Goal: Task Accomplishment & Management: Use online tool/utility

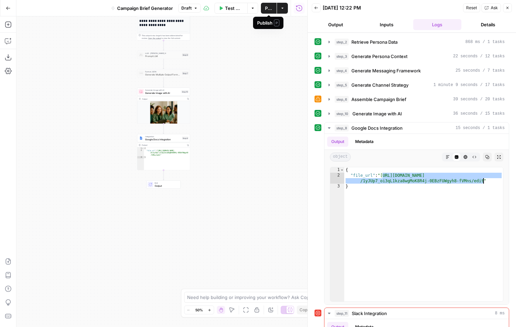
click at [188, 10] on span "Draft" at bounding box center [186, 8] width 10 height 6
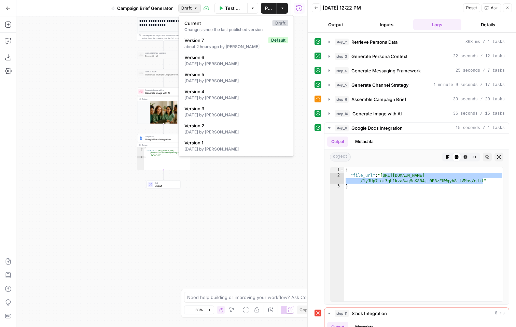
click at [188, 10] on span "Draft" at bounding box center [186, 8] width 10 height 6
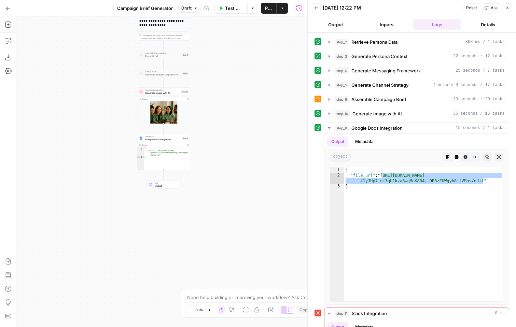
click at [268, 8] on span "Publish" at bounding box center [269, 8] width 8 height 7
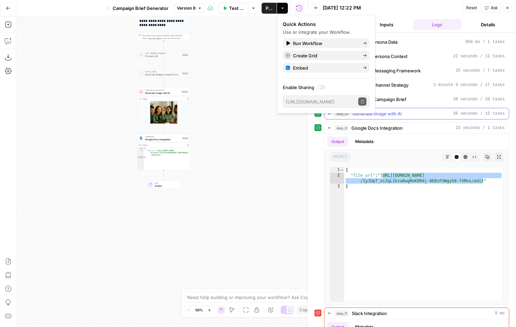
click at [392, 113] on span "Generate Image with AI" at bounding box center [378, 113] width 50 height 7
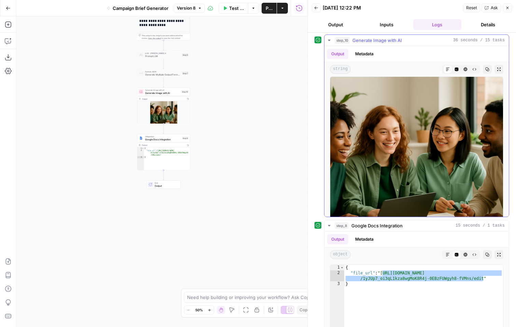
scroll to position [5, 0]
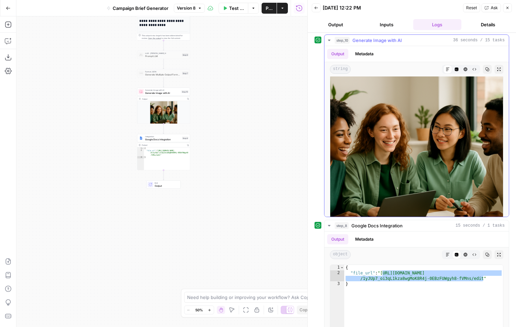
click at [392, 113] on img at bounding box center [417, 162] width 174 height 174
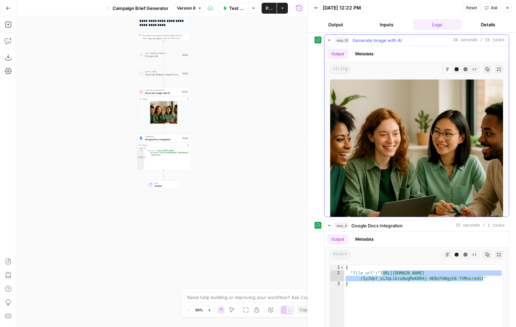
click at [396, 138] on img at bounding box center [417, 166] width 174 height 174
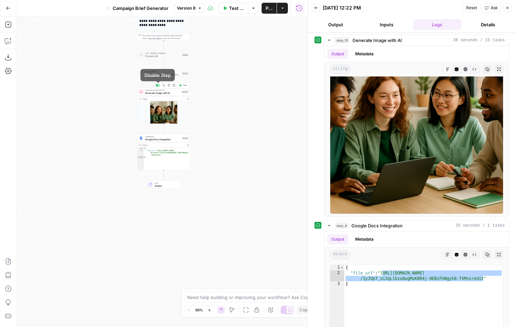
click at [158, 85] on div at bounding box center [159, 86] width 2 height 2
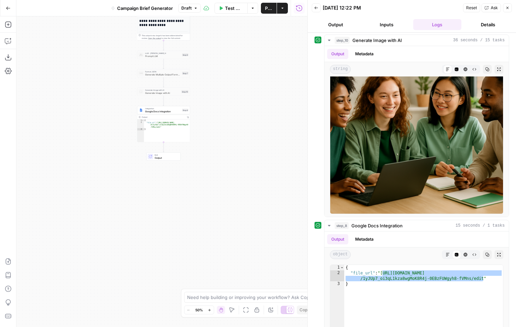
click at [268, 11] on span "Publish" at bounding box center [269, 8] width 8 height 7
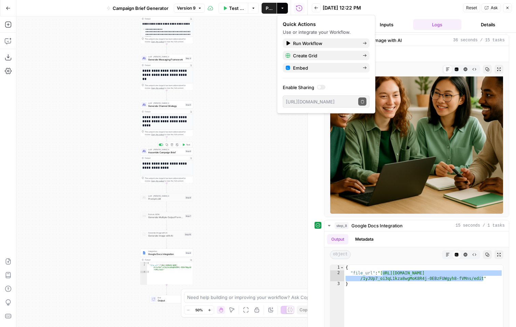
click at [165, 153] on span "Assemble Campaign Brief" at bounding box center [166, 152] width 36 height 3
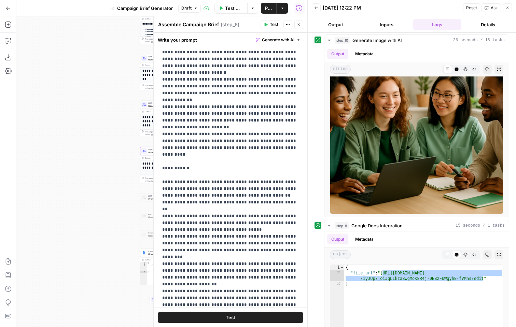
scroll to position [0, 0]
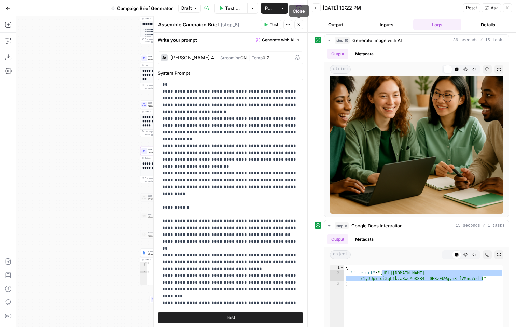
click at [299, 25] on icon "button" at bounding box center [299, 25] width 2 height 2
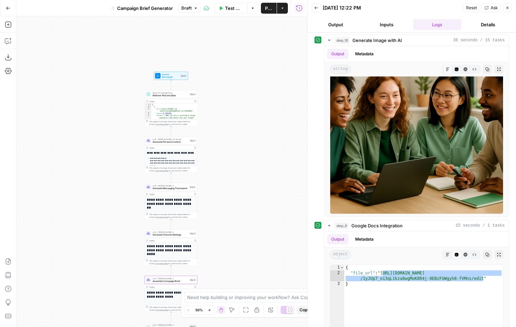
click at [487, 27] on button "Details" at bounding box center [489, 24] width 48 height 11
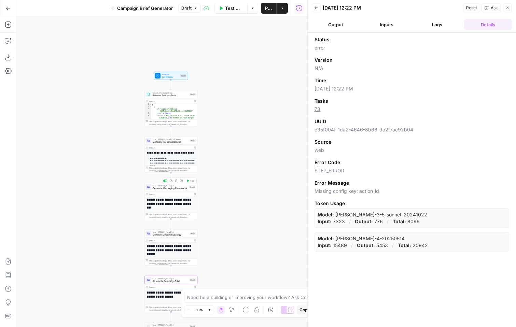
click at [178, 189] on span "Generate Messaging Framework" at bounding box center [171, 188] width 36 height 3
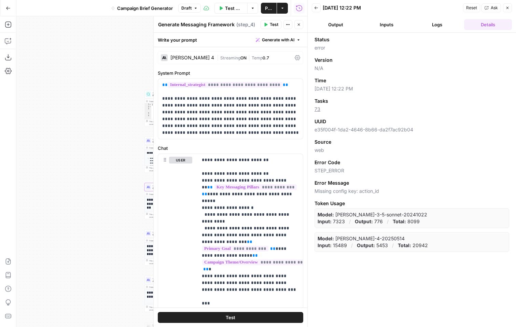
click at [199, 59] on div "[PERSON_NAME] 4" at bounding box center [193, 57] width 44 height 5
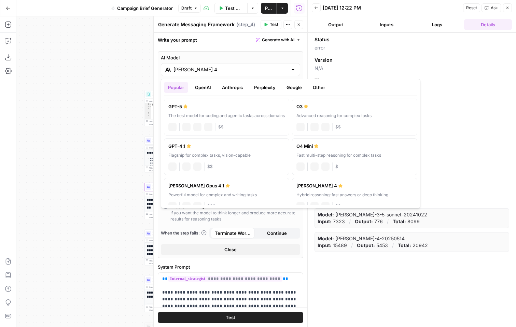
click at [214, 66] on input "[PERSON_NAME] 4" at bounding box center [231, 69] width 114 height 7
click at [227, 87] on button "Anthropic" at bounding box center [232, 87] width 29 height 11
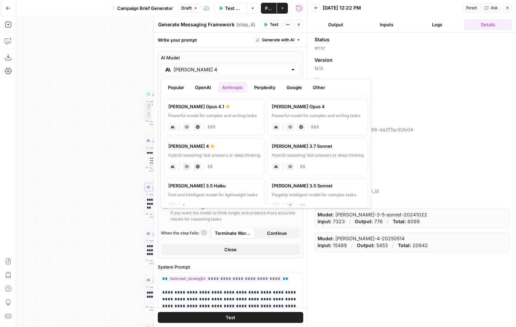
click at [207, 90] on button "OpenAI" at bounding box center [203, 87] width 24 height 11
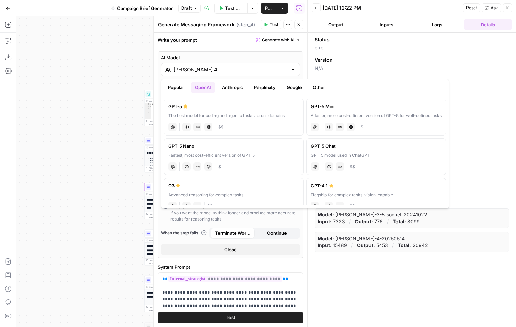
click at [245, 148] on div "GPT-5 Nano" at bounding box center [234, 146] width 131 height 7
type input "GPT-5 Nano"
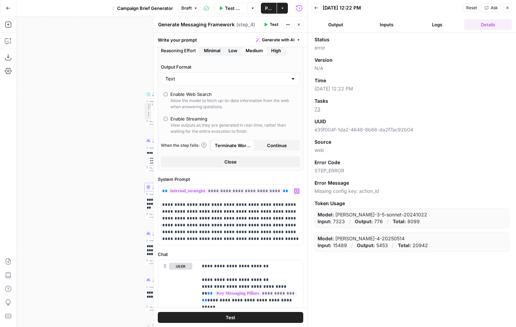
scroll to position [44, 0]
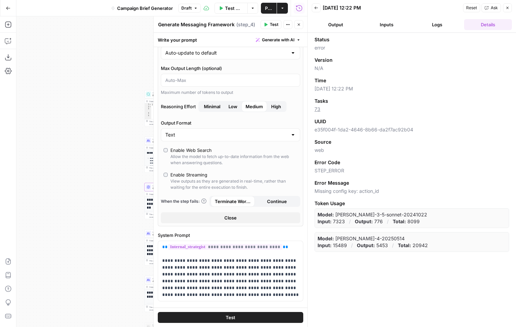
click at [203, 151] on div "Enable Web Search" at bounding box center [191, 150] width 41 height 7
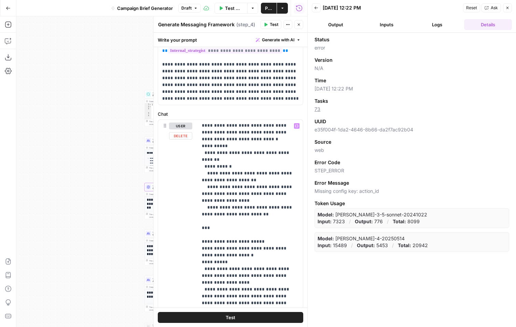
scroll to position [366, 0]
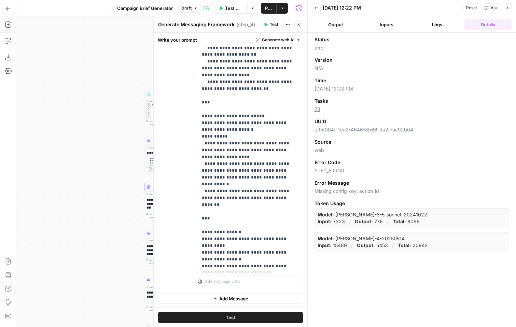
click at [254, 316] on button "Test" at bounding box center [231, 317] width 146 height 11
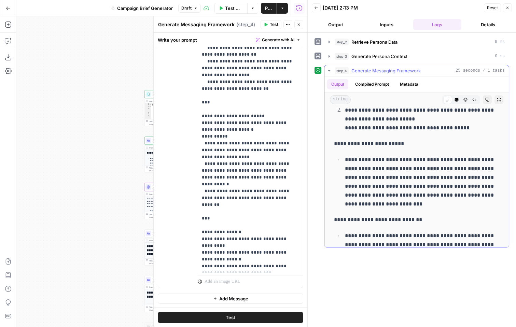
scroll to position [511, 0]
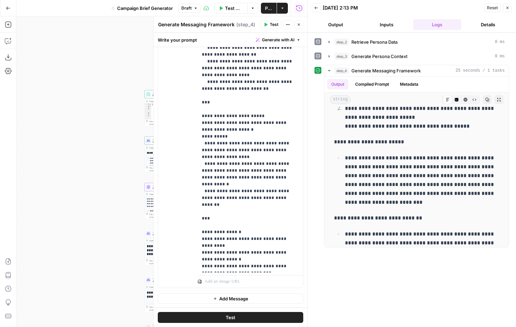
click at [341, 21] on button "Output" at bounding box center [336, 24] width 48 height 11
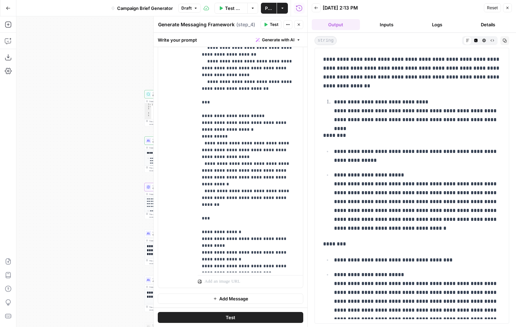
click at [319, 9] on button "Back" at bounding box center [316, 7] width 9 height 9
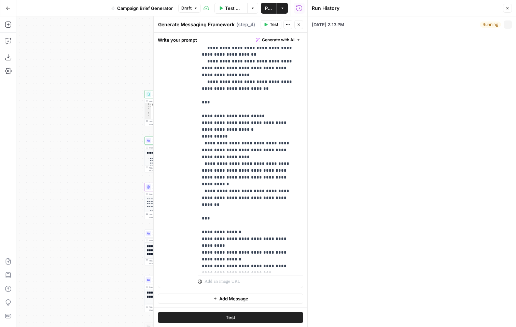
type input "Sprout Social"
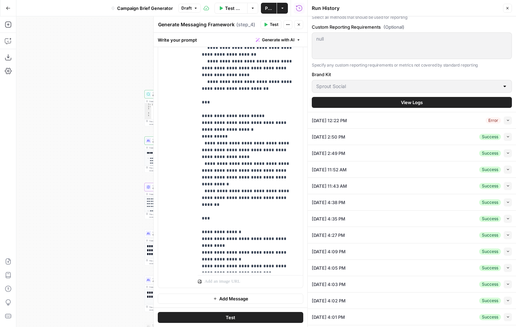
scroll to position [877, 0]
click at [421, 114] on div "[DATE] 12:22 PM Error Collapse" at bounding box center [412, 121] width 200 height 16
click at [507, 121] on icon "button" at bounding box center [508, 120] width 2 height 1
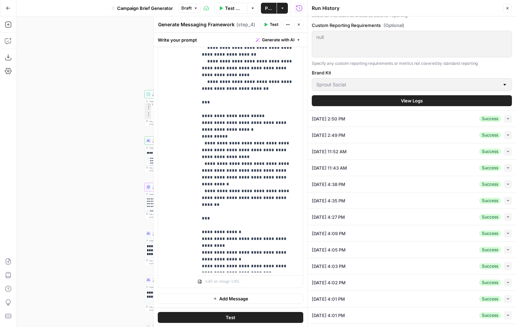
scroll to position [894, 0]
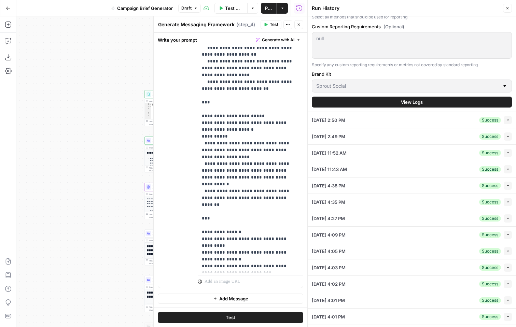
click at [431, 97] on button "View Logs" at bounding box center [412, 102] width 200 height 11
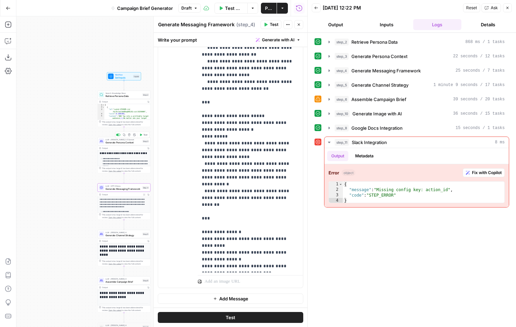
click at [125, 143] on span "Generate Persona Context" at bounding box center [124, 142] width 36 height 3
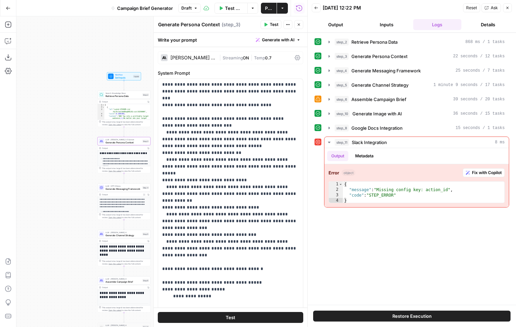
click at [198, 46] on div "Write your prompt Generate with AI" at bounding box center [231, 40] width 154 height 14
click at [197, 60] on div "[PERSON_NAME] 3.5 Sonnet" at bounding box center [194, 57] width 46 height 5
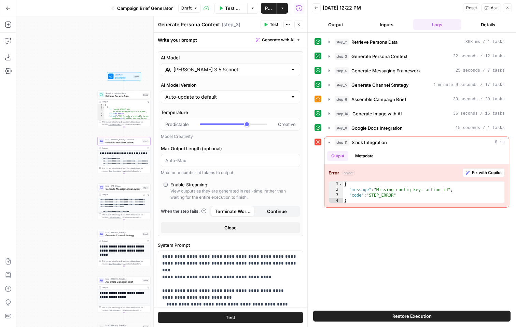
click at [224, 70] on input "[PERSON_NAME] 3.5 Sonnet" at bounding box center [231, 69] width 114 height 7
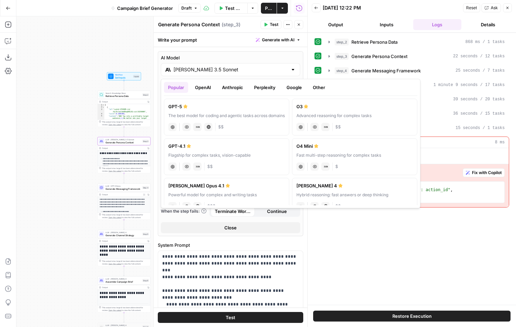
click at [206, 90] on button "OpenAI" at bounding box center [203, 87] width 24 height 11
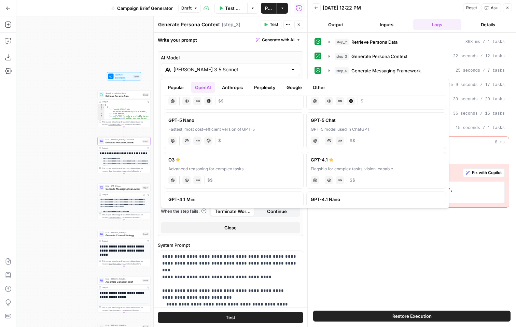
scroll to position [26, 0]
click at [236, 127] on div "Fastest, most cost-efficient version of GPT-5" at bounding box center [234, 129] width 131 height 6
type input "GPT-5 Nano"
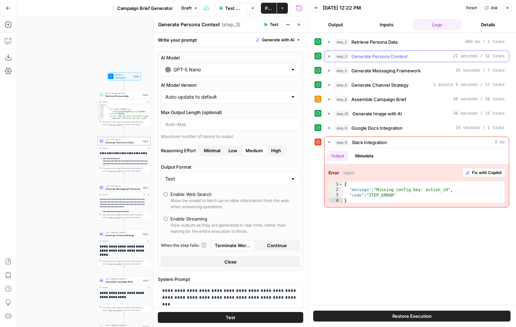
click at [330, 59] on icon "button" at bounding box center [329, 56] width 5 height 5
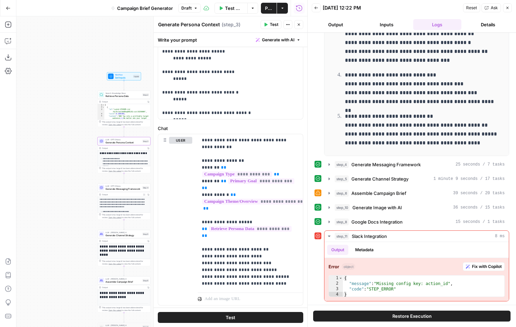
scroll to position [589, 0]
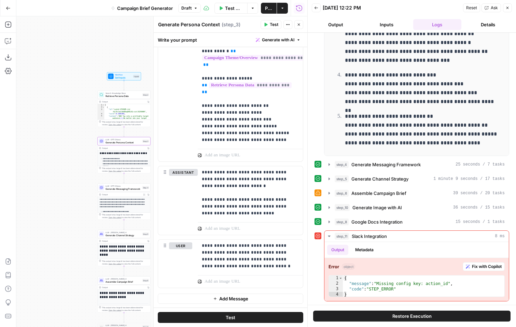
click at [271, 26] on span "Test" at bounding box center [274, 25] width 9 height 6
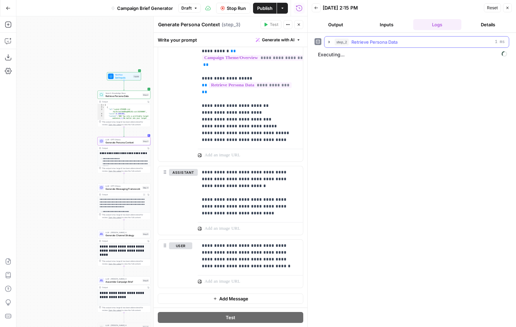
click at [329, 41] on icon "button" at bounding box center [329, 42] width 1 height 2
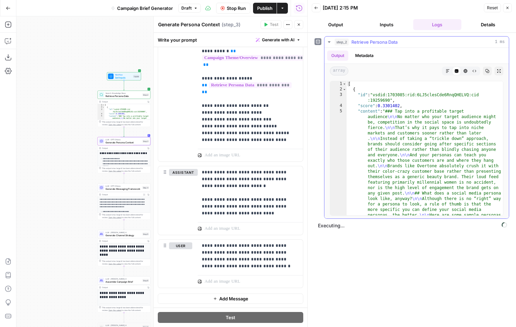
click at [487, 71] on icon "button" at bounding box center [488, 71] width 4 height 4
click at [447, 70] on icon "button" at bounding box center [447, 70] width 3 height 3
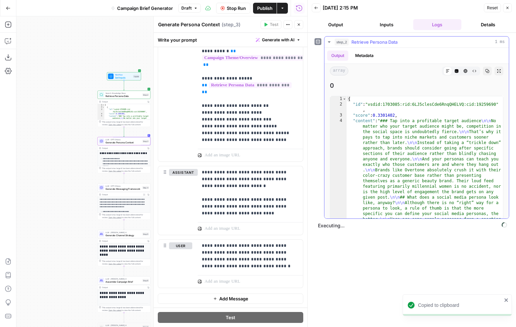
click at [473, 70] on icon "button" at bounding box center [475, 71] width 4 height 4
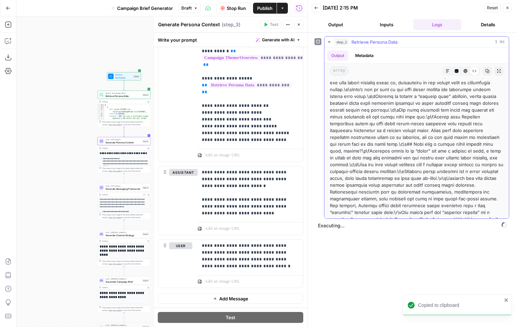
scroll to position [13, 0]
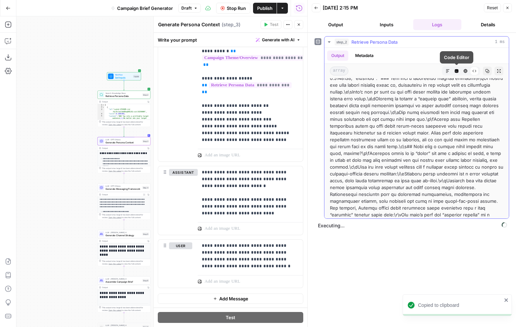
click at [450, 72] on icon "button" at bounding box center [448, 71] width 4 height 4
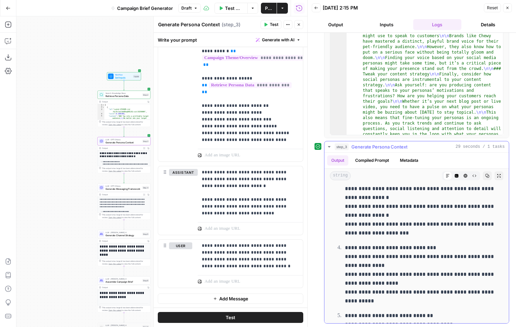
scroll to position [1526, 0]
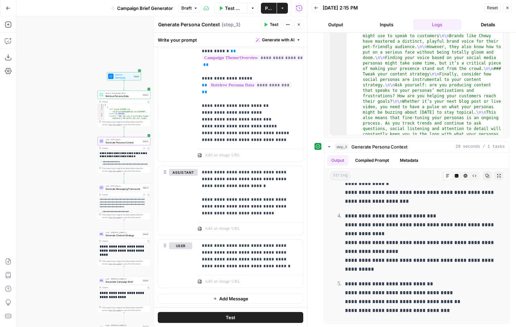
click at [469, 25] on button "Details" at bounding box center [489, 24] width 48 height 11
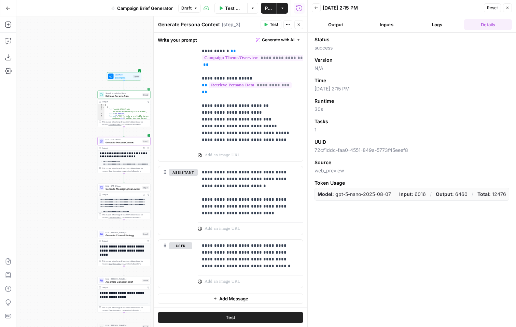
click at [299, 25] on icon "button" at bounding box center [299, 25] width 4 height 4
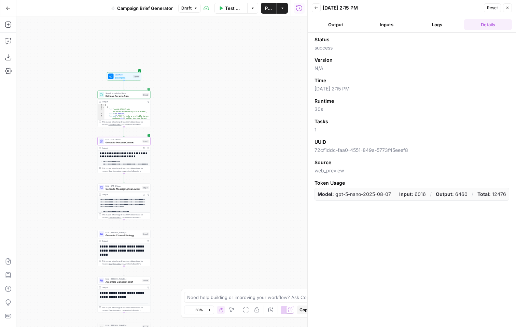
click at [136, 96] on span "Retrieve Persona Data" at bounding box center [124, 95] width 36 height 3
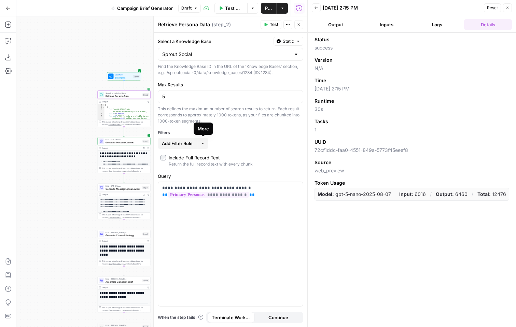
click at [191, 146] on span "Add Filter Rule" at bounding box center [177, 143] width 31 height 7
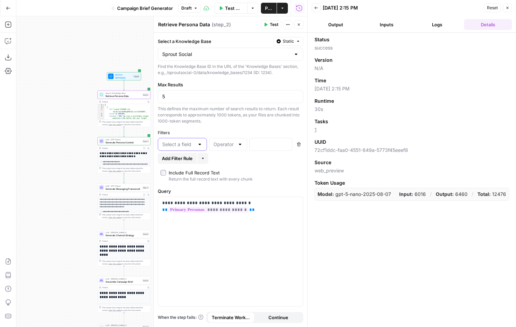
click at [194, 143] on input "text" at bounding box center [178, 144] width 32 height 7
click at [192, 189] on span "source" at bounding box center [181, 190] width 35 height 7
type input "source"
click at [241, 153] on div "Add Filter Rule More" at bounding box center [231, 158] width 146 height 11
click at [240, 147] on div at bounding box center [240, 144] width 5 height 7
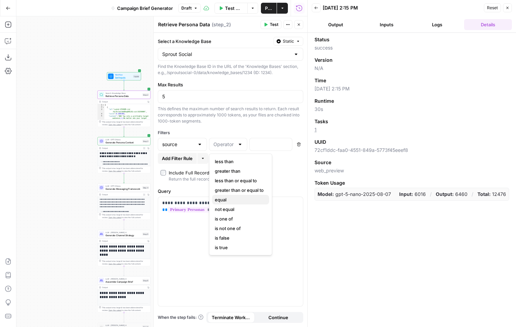
click at [244, 201] on span "equal" at bounding box center [239, 200] width 49 height 7
type input "equal"
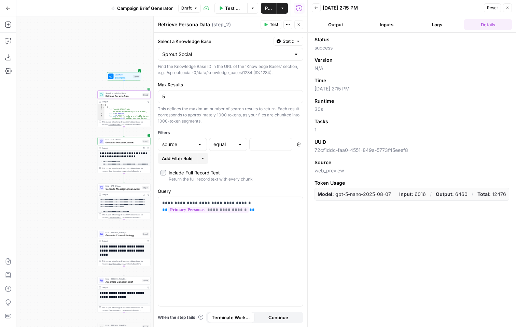
click at [295, 25] on button "Close" at bounding box center [299, 24] width 9 height 9
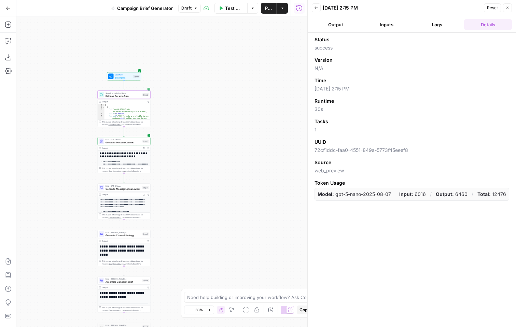
click at [132, 144] on span "Generate Persona Context" at bounding box center [124, 142] width 36 height 3
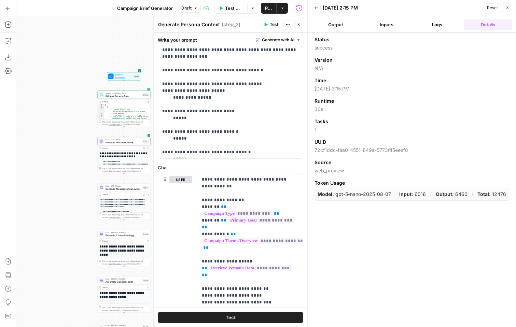
scroll to position [274, 0]
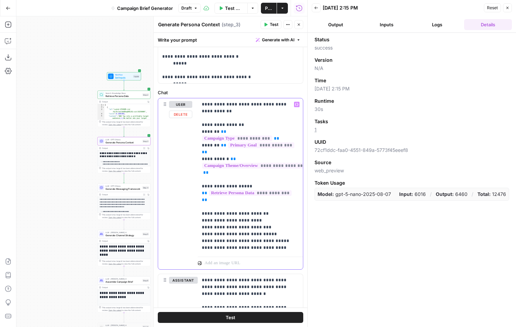
drag, startPoint x: 299, startPoint y: 185, endPoint x: 292, endPoint y: 174, distance: 12.9
click at [292, 174] on div "**********" at bounding box center [250, 176] width 105 height 156
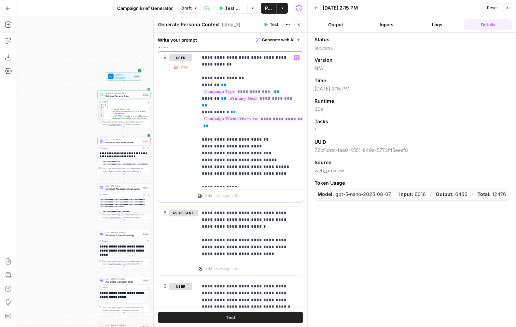
scroll to position [362, 0]
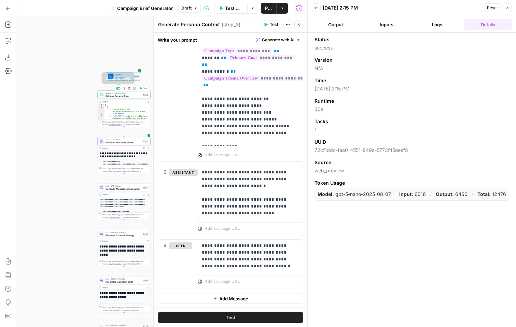
click at [119, 89] on div at bounding box center [118, 89] width 4 height 2
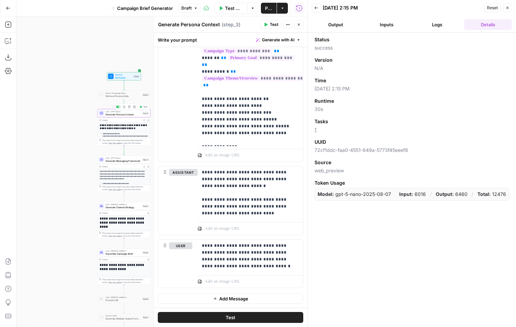
click at [144, 107] on span "Test" at bounding box center [146, 107] width 4 height 3
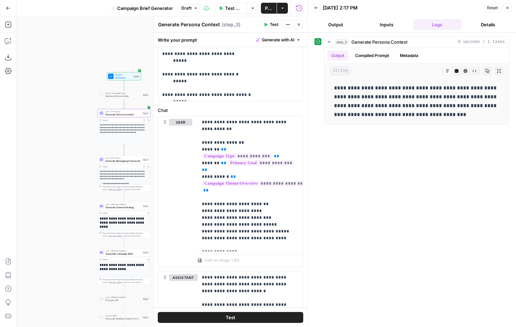
scroll to position [260, 0]
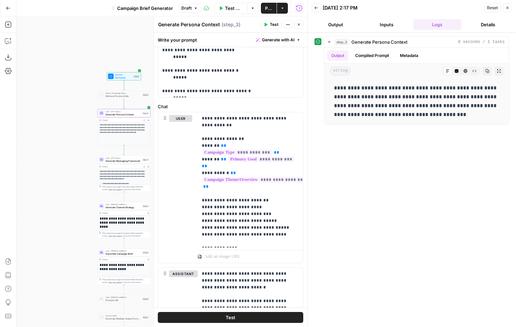
click at [341, 22] on button "Output" at bounding box center [336, 24] width 48 height 11
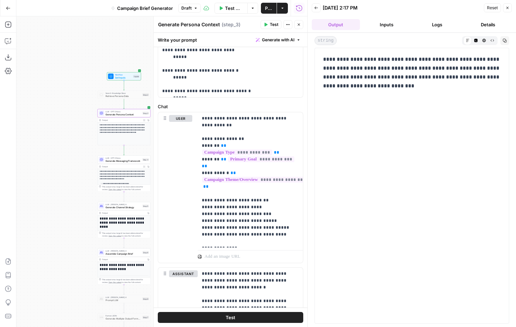
click at [400, 19] on button "Inputs" at bounding box center [387, 24] width 48 height 11
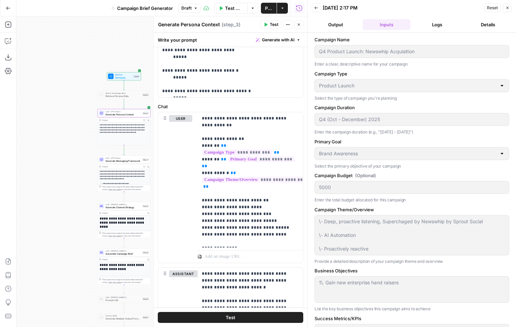
click at [431, 24] on button "Logs" at bounding box center [438, 24] width 48 height 11
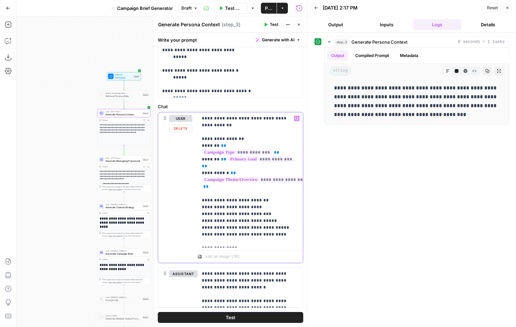
click at [219, 180] on p "**********" at bounding box center [250, 180] width 97 height 130
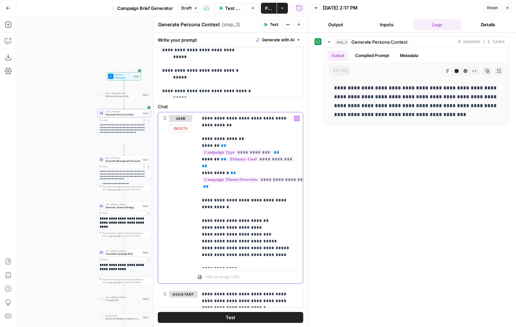
click at [205, 214] on p "**********" at bounding box center [250, 190] width 97 height 150
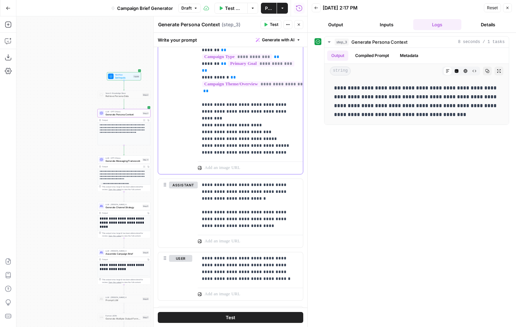
scroll to position [368, 0]
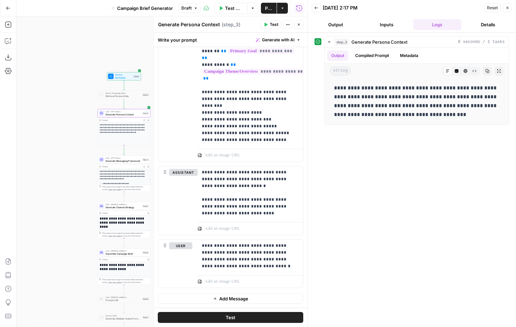
click at [256, 315] on button "Test" at bounding box center [231, 317] width 146 height 11
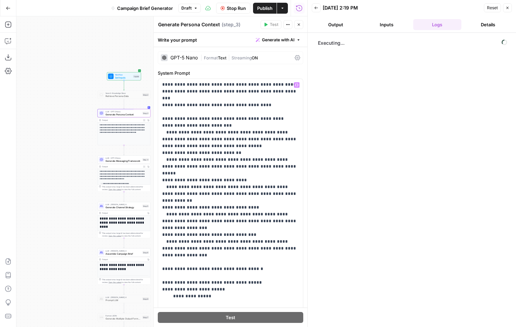
scroll to position [0, 0]
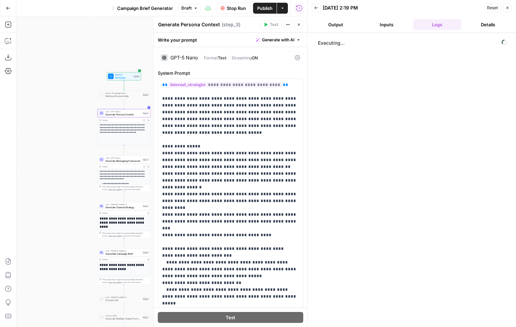
click at [345, 23] on button "Output" at bounding box center [336, 24] width 48 height 11
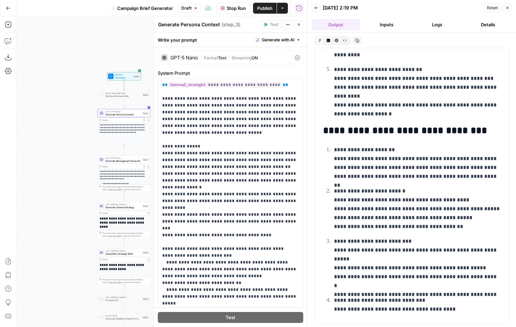
scroll to position [619, 0]
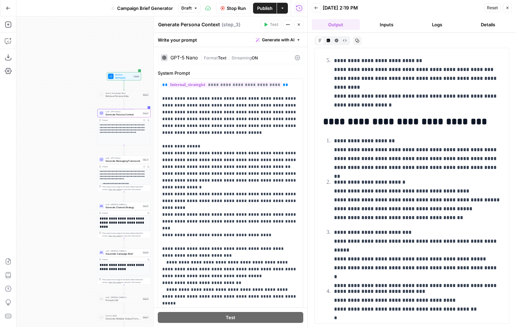
click at [434, 22] on button "Logs" at bounding box center [438, 24] width 48 height 11
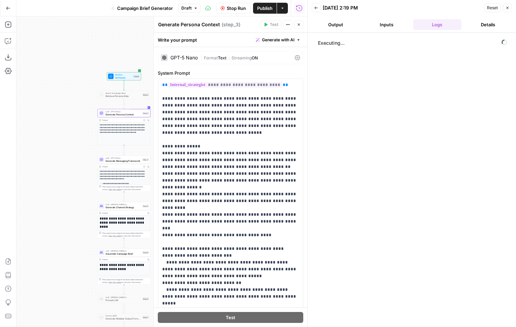
click at [357, 24] on button "Output" at bounding box center [336, 24] width 48 height 11
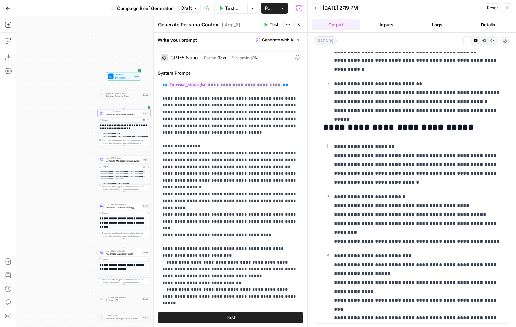
scroll to position [978, 0]
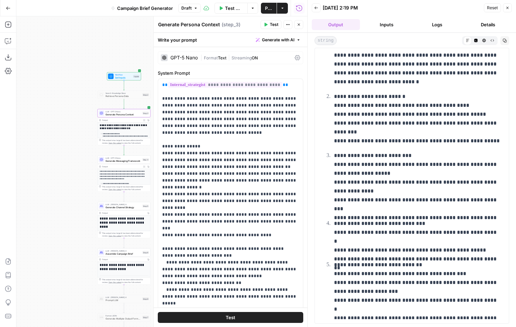
click at [430, 22] on button "Logs" at bounding box center [438, 24] width 48 height 11
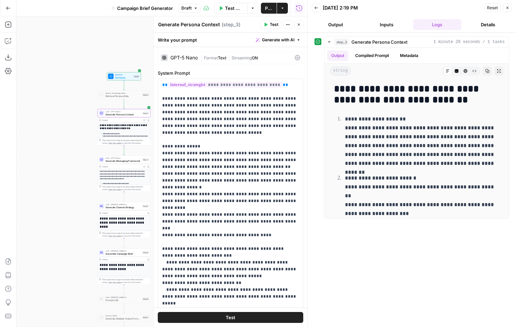
click at [125, 161] on span "Generate Messaging Framework" at bounding box center [124, 160] width 36 height 3
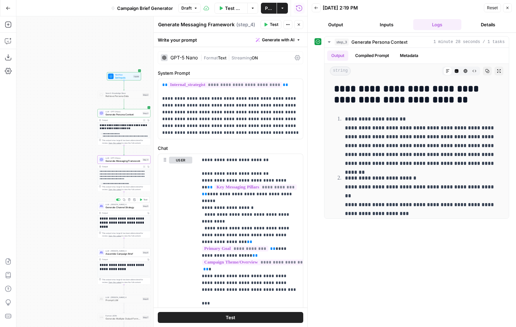
click at [119, 207] on span "Generate Channel Strategy" at bounding box center [124, 207] width 36 height 3
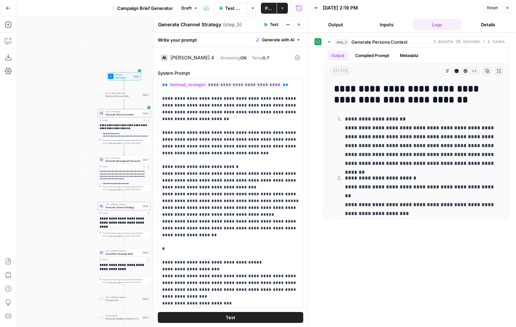
click at [314, 9] on icon "button" at bounding box center [316, 8] width 4 height 4
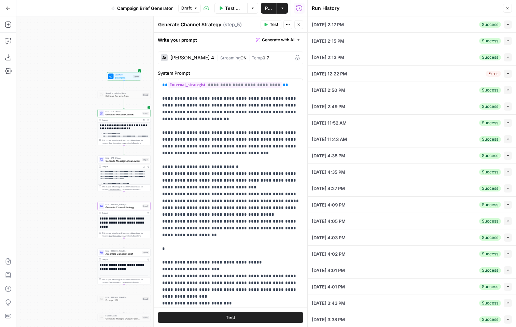
click at [508, 90] on icon "button" at bounding box center [508, 90] width 2 height 1
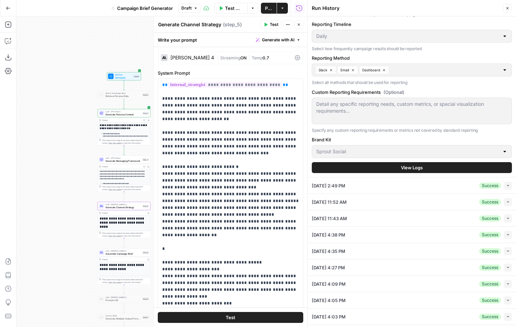
scroll to position [837, 0]
click at [420, 165] on span "View Logs" at bounding box center [412, 167] width 22 height 7
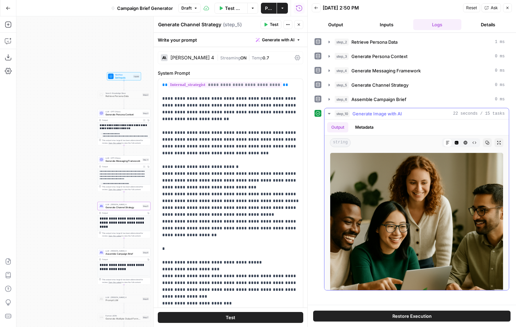
scroll to position [39, 0]
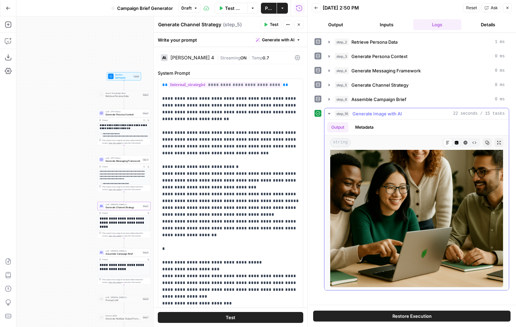
click at [328, 113] on icon "button" at bounding box center [329, 113] width 5 height 5
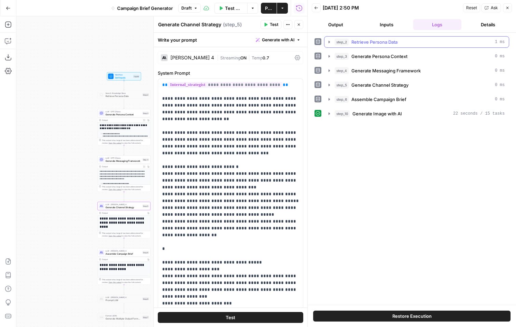
click at [328, 42] on icon "button" at bounding box center [329, 41] width 5 height 5
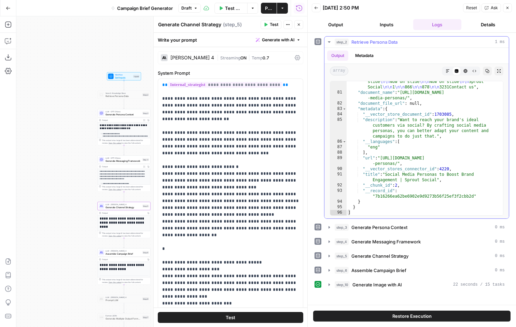
scroll to position [2616, 0]
click at [328, 226] on icon "button" at bounding box center [329, 227] width 5 height 5
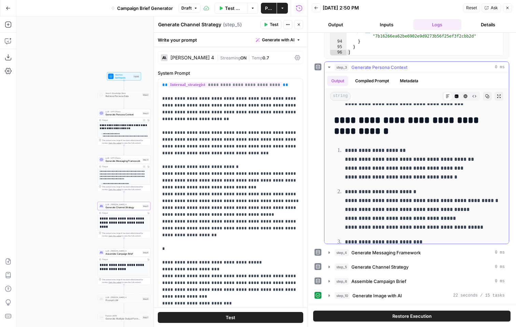
scroll to position [686, 0]
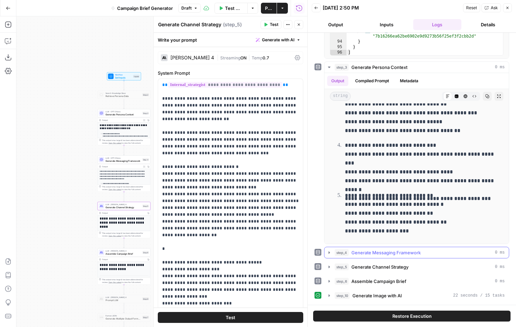
click at [329, 253] on icon "button" at bounding box center [329, 253] width 1 height 2
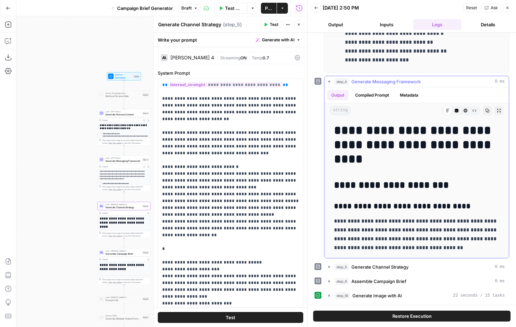
scroll to position [0, 0]
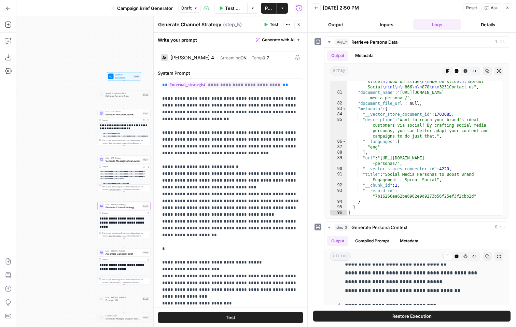
click at [312, 8] on button "Back" at bounding box center [316, 7] width 9 height 9
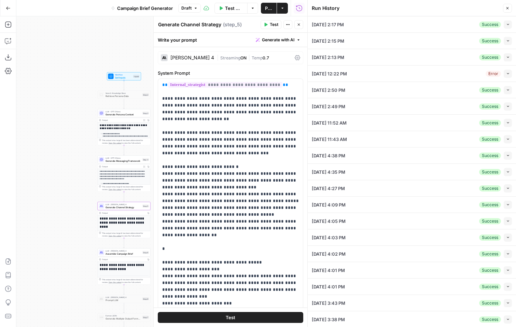
click at [510, 23] on icon "button" at bounding box center [509, 25] width 4 height 4
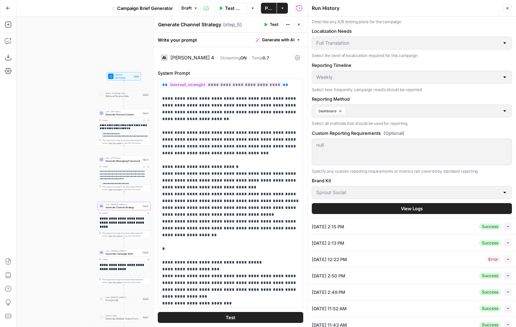
scroll to position [784, 0]
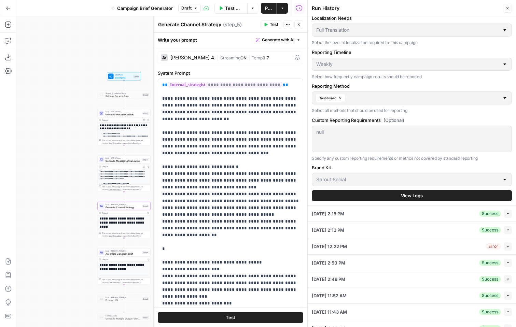
click at [428, 191] on button "View Logs" at bounding box center [412, 195] width 200 height 11
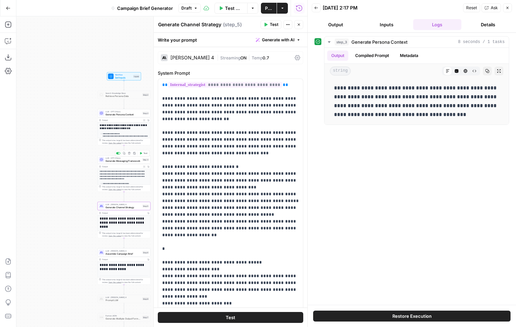
click at [132, 162] on span "Generate Messaging Framework" at bounding box center [124, 160] width 36 height 3
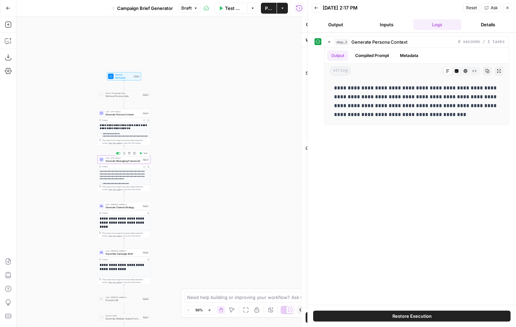
type textarea "Generate Messaging Framework"
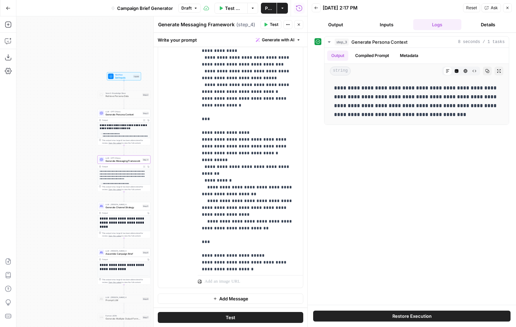
scroll to position [294, 0]
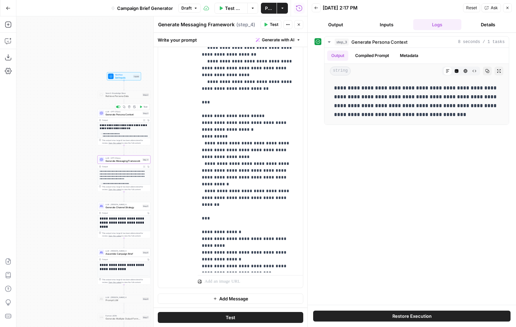
click at [122, 114] on span "Generate Persona Context" at bounding box center [124, 114] width 36 height 3
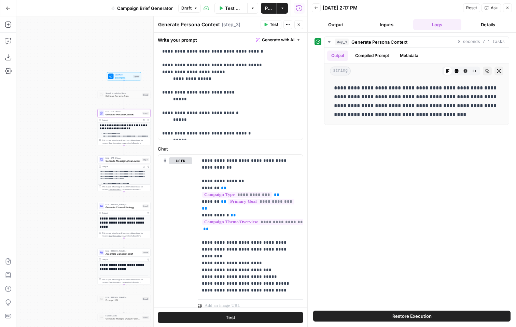
scroll to position [368, 0]
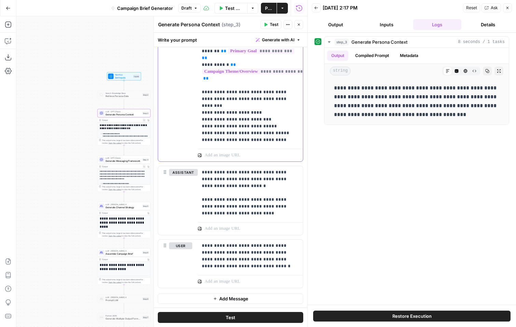
drag, startPoint x: 242, startPoint y: 141, endPoint x: 201, endPoint y: 140, distance: 40.7
click at [201, 140] on div "**********" at bounding box center [250, 75] width 105 height 142
copy p "**********"
drag, startPoint x: 255, startPoint y: 213, endPoint x: 191, endPoint y: 169, distance: 78.6
click at [191, 169] on div "**********" at bounding box center [230, 200] width 145 height 69
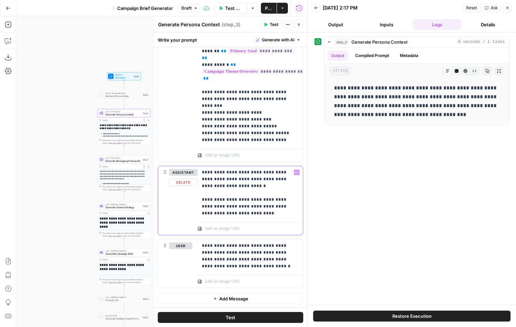
copy p "**********"
drag, startPoint x: 266, startPoint y: 268, endPoint x: 249, endPoint y: 230, distance: 42.0
click at [249, 230] on div "**********" at bounding box center [231, 146] width 146 height 285
copy p "**********"
click at [125, 160] on span "Generate Messaging Framework" at bounding box center [124, 160] width 36 height 3
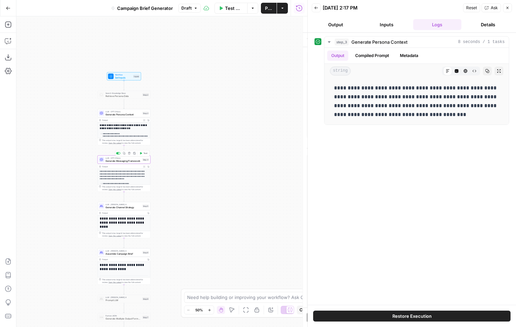
type textarea "Generate Messaging Framework"
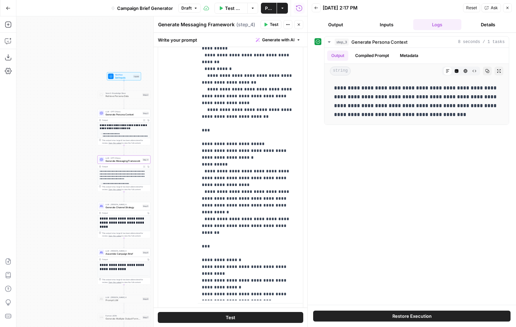
scroll to position [160, 0]
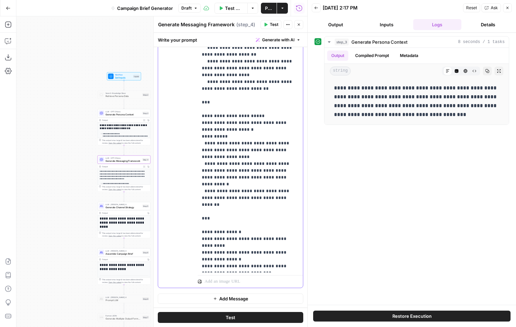
click at [221, 298] on span "Add Message" at bounding box center [233, 299] width 29 height 7
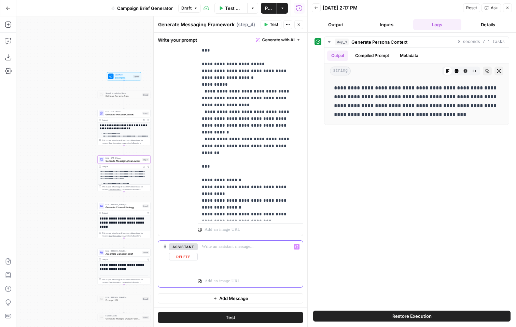
click at [225, 254] on div at bounding box center [250, 256] width 105 height 31
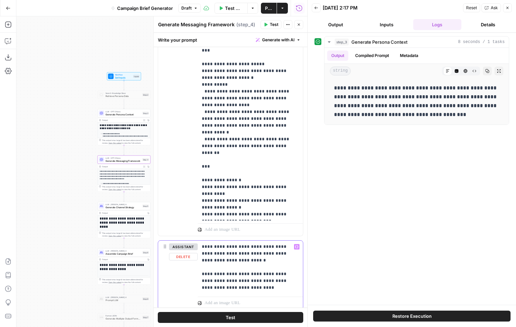
scroll to position [233, 0]
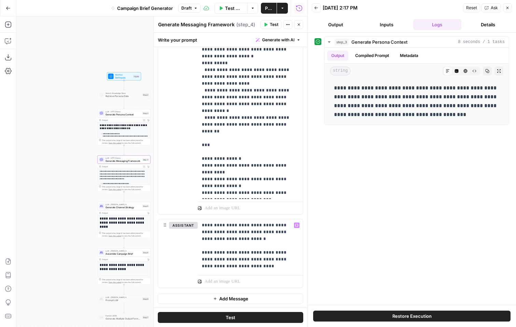
click at [218, 298] on button "Add Message" at bounding box center [231, 299] width 146 height 10
click at [215, 299] on p at bounding box center [250, 299] width 97 height 7
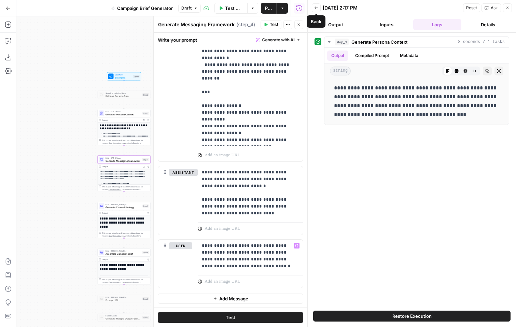
click at [315, 8] on icon "button" at bounding box center [316, 7] width 3 height 3
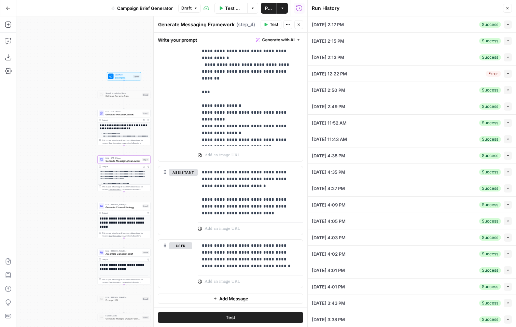
click at [507, 6] on icon "button" at bounding box center [508, 8] width 4 height 4
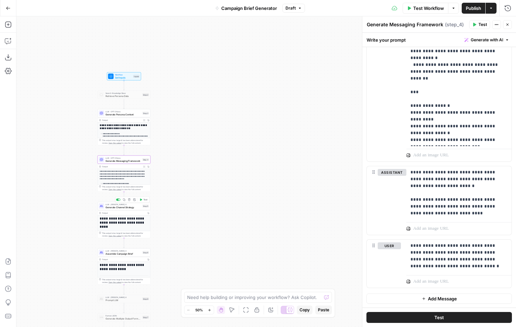
click at [133, 208] on span "Generate Channel Strategy" at bounding box center [124, 207] width 36 height 3
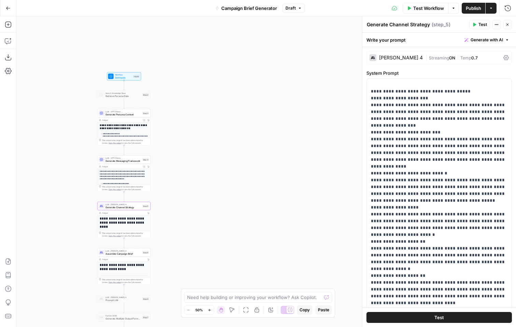
scroll to position [0, 0]
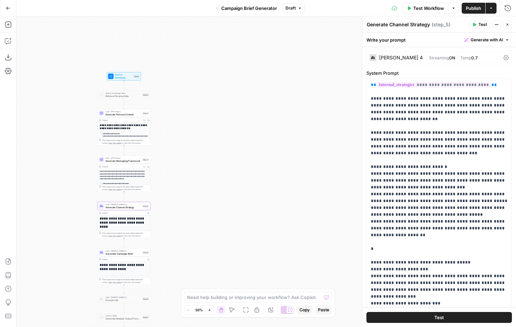
click at [389, 55] on div "[PERSON_NAME] 4" at bounding box center [396, 57] width 53 height 7
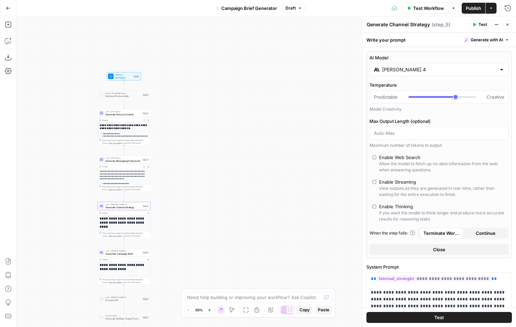
click at [405, 71] on input "[PERSON_NAME] 4" at bounding box center [439, 69] width 114 height 7
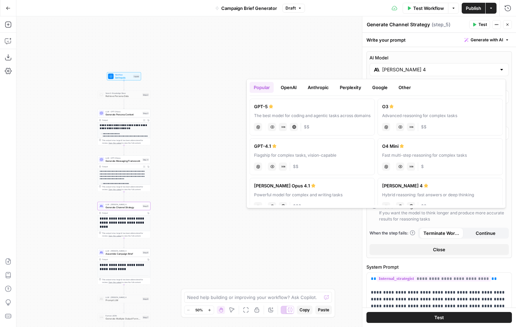
click at [294, 89] on button "OpenAI" at bounding box center [289, 87] width 24 height 11
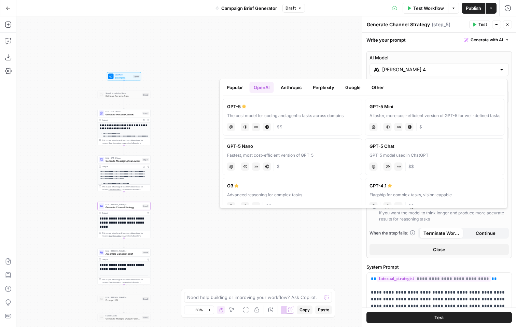
click at [307, 146] on div "GPT-5 Nano" at bounding box center [292, 146] width 131 height 7
type input "GPT-5 Nano"
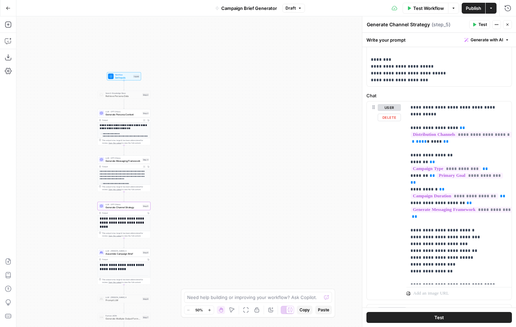
scroll to position [479, 0]
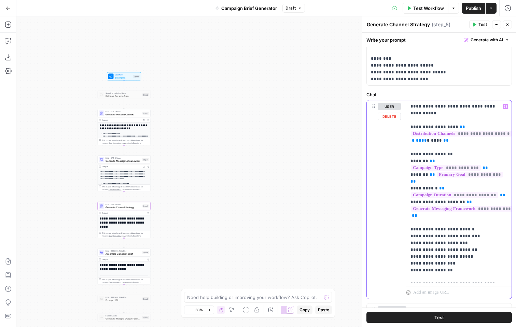
click at [409, 174] on div "**********" at bounding box center [459, 191] width 105 height 183
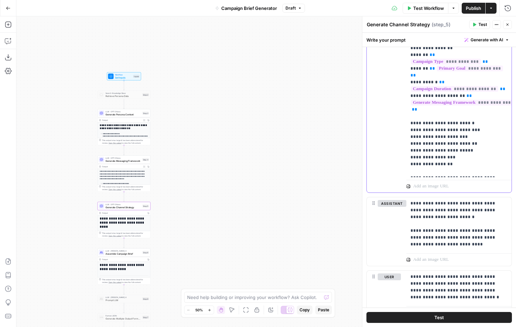
scroll to position [616, 0]
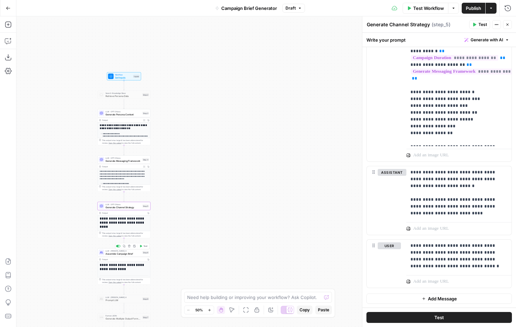
click at [133, 255] on span "Assemble Campaign Brief" at bounding box center [124, 253] width 36 height 3
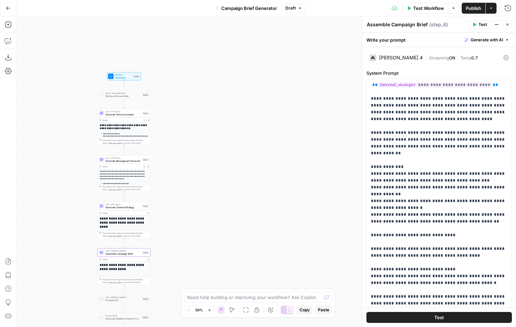
click at [401, 59] on div "[PERSON_NAME] 4" at bounding box center [401, 57] width 44 height 5
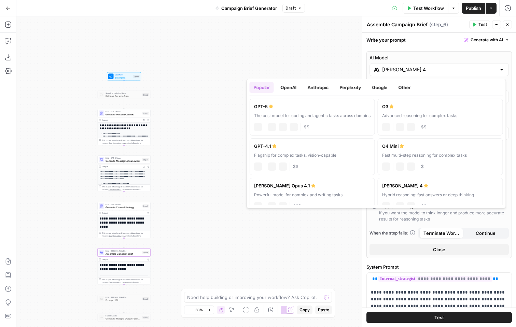
click at [416, 67] on input "[PERSON_NAME] 4" at bounding box center [439, 69] width 114 height 7
click at [336, 116] on div "The best model for coding and agentic tasks across domains" at bounding box center [312, 116] width 117 height 6
type input "GPT-5"
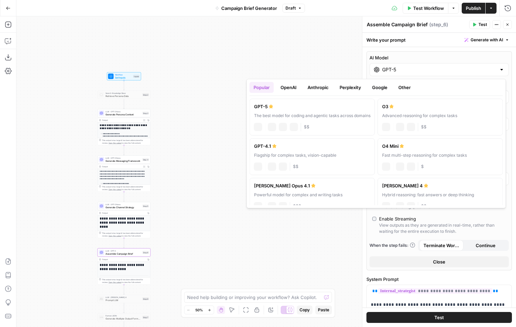
click at [398, 70] on input "GPT-5" at bounding box center [439, 69] width 114 height 7
click at [419, 52] on div "AI Model GPT-5 AI Model Version Auto-update to default Max Output Length (optio…" at bounding box center [440, 160] width 146 height 219
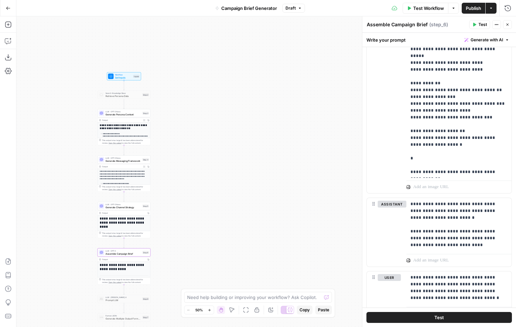
scroll to position [711, 0]
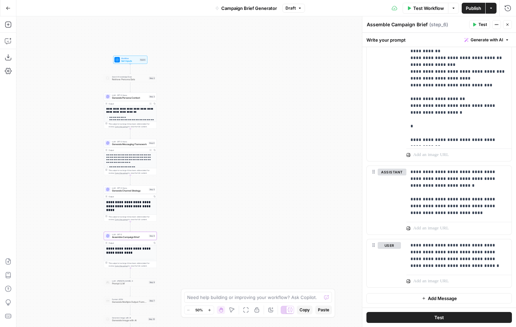
click at [507, 23] on icon "button" at bounding box center [508, 25] width 4 height 4
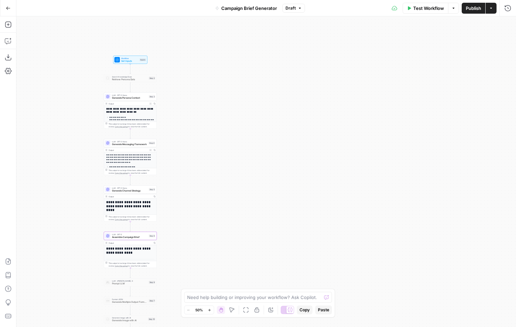
click at [470, 11] on button "Publish" at bounding box center [474, 8] width 24 height 11
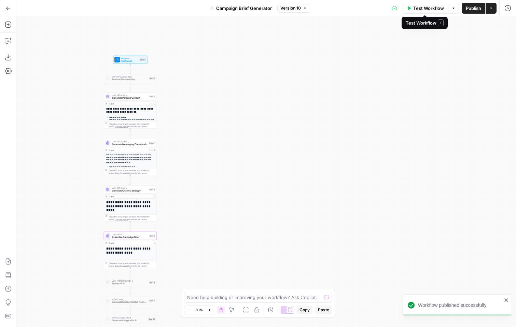
click at [421, 10] on span "Test Workflow" at bounding box center [429, 8] width 31 height 7
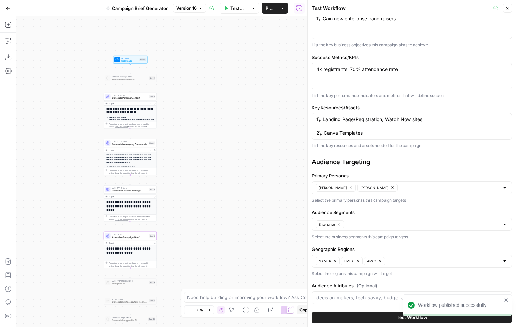
scroll to position [297, 0]
click at [320, 121] on textarea "1\. Landing Page/Registration, Watch Now sites 2\. Canva Templates" at bounding box center [412, 127] width 191 height 21
click at [321, 133] on textarea "1. Landing Page/Registration, Watch Now sites 2\. Canva Templates" at bounding box center [412, 127] width 191 height 21
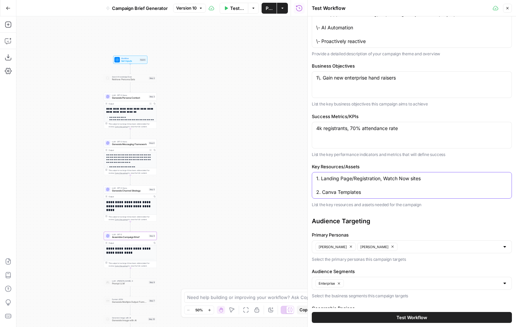
scroll to position [240, 0]
type textarea "1. Landing Page/Registration, Watch Now sites 2. Canva Templates"
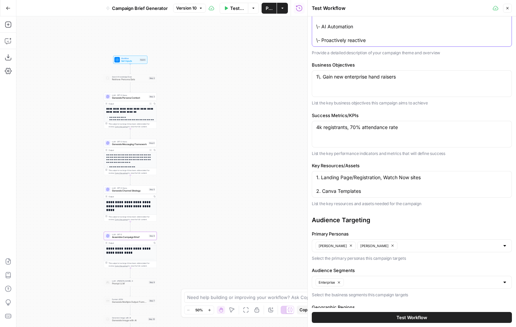
click at [319, 41] on textarea "\- Deep, proactive listening, Superchaged by Newswhip by Sprout Social \- AI Au…" at bounding box center [412, 27] width 191 height 34
click at [318, 29] on textarea "\- Deep, proactive listening, Superchaged by Newswhip by Sprout Social \- AI Au…" at bounding box center [412, 27] width 191 height 34
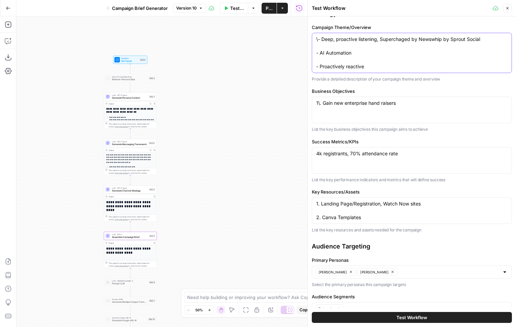
scroll to position [203, 0]
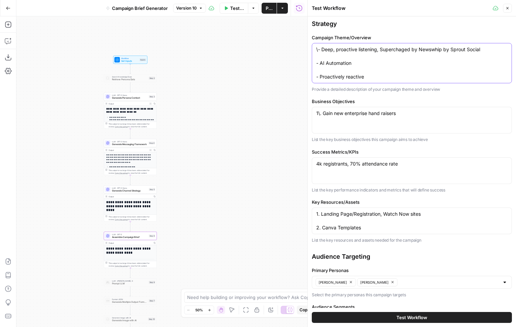
click at [317, 49] on textarea "\- Deep, proactive listening, Superchaged by Newswhip by Sprout Social - AI Aut…" at bounding box center [412, 63] width 191 height 34
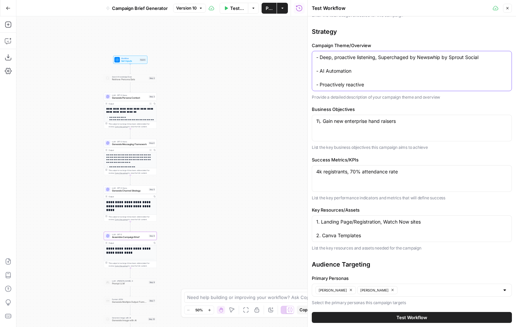
type textarea "- Deep, proactive listening, Superchaged by Newswhip by Sprout Social - AI Auto…"
click at [319, 124] on textarea "1\. Gain new enterprise hand raisers" at bounding box center [412, 121] width 191 height 7
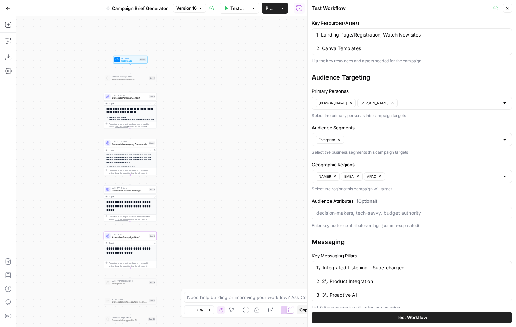
scroll to position [462, 0]
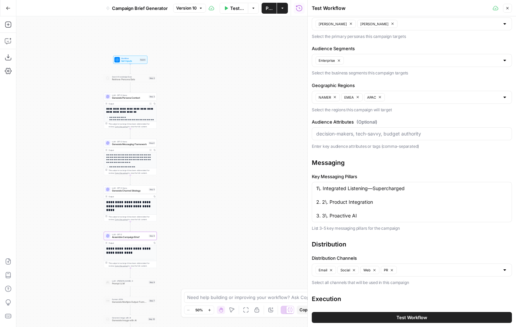
type textarea "1. Gain new enterprise hand raisers"
click at [320, 190] on textarea "1\. Integrated Listening—Supercharged 2. 2\. Product Integration 3. 3\. Proacti…" at bounding box center [412, 202] width 191 height 34
click at [326, 203] on textarea "1. Integrated Listening—Supercharged 2. 2\. Product Integration 3. 3\. Proactiv…" at bounding box center [412, 202] width 191 height 34
click at [328, 217] on textarea "1. Integrated Listening—Supercharged 2. Product Integration 3. 3\. Proactive AI" at bounding box center [412, 202] width 191 height 34
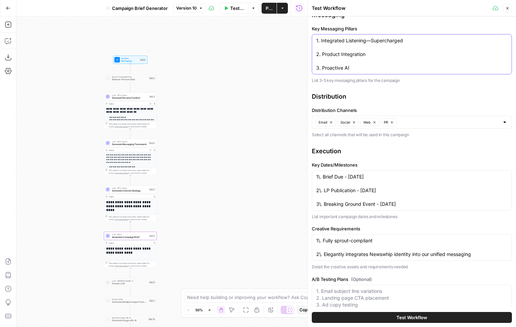
scroll to position [611, 0]
type textarea "1. Integrated Listening—Supercharged 2. Product Integration 3. Proactive AI"
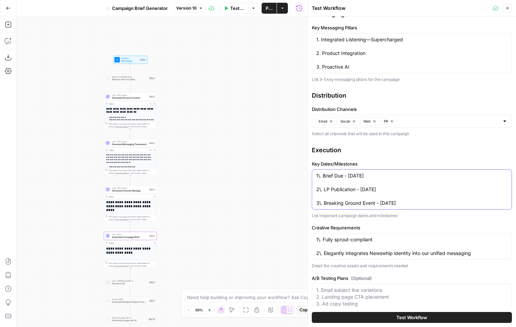
click at [320, 176] on textarea "1\. Brief Due - [DATE] 2\. LP Publication - [DATE] 3\. Breaking Ground Event - …" at bounding box center [412, 190] width 191 height 34
click at [321, 188] on textarea "1. Brief Due - [DATE] 2\. LP Publication - [DATE] 3\. Breaking Ground Event - […" at bounding box center [412, 190] width 191 height 34
click at [321, 204] on textarea "1. Brief Due - [DATE] 2. LP Publication - [DATE] 3\. Breaking Ground Event - [D…" at bounding box center [412, 190] width 191 height 34
type textarea "1. Brief Due - [DATE] 2. LP Publication - [DATE] 3. Breaking Ground Event - [DA…"
click at [320, 239] on textarea "1\. Fully sprout-compliant 2\. Elegantly integrates Newswhip identity into our …" at bounding box center [412, 247] width 191 height 21
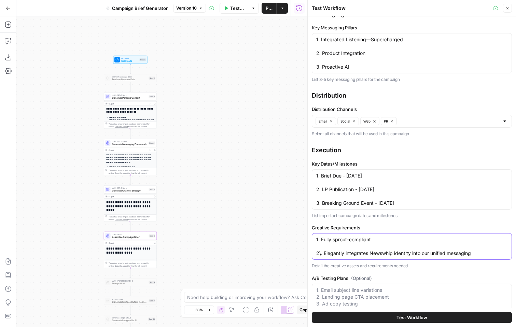
click at [321, 255] on textarea "1. Fully sprout-compliant 2\. Elegantly integrates Newswhip identity into our u…" at bounding box center [412, 247] width 191 height 21
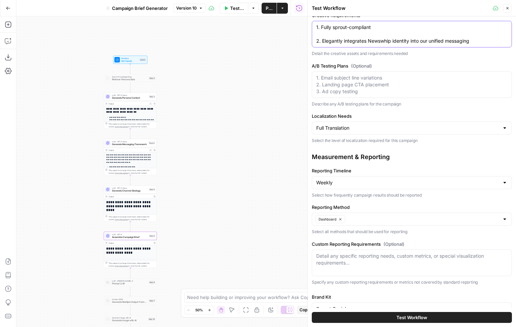
scroll to position [835, 0]
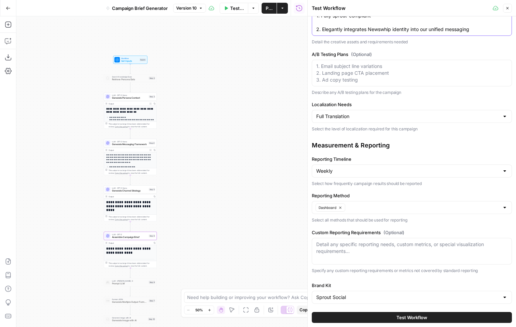
type textarea "1. Fully sprout-compliant 2. Elegantly integrates Newswhip identity into our un…"
click at [416, 318] on span "Test Workflow" at bounding box center [412, 317] width 31 height 7
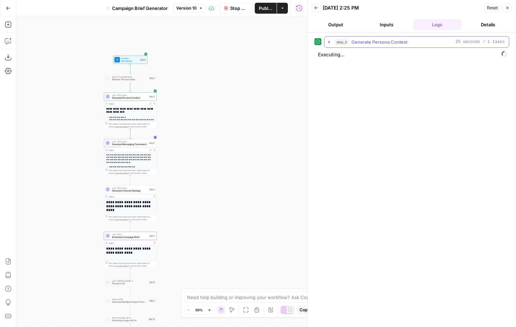
click at [332, 40] on icon "button" at bounding box center [329, 41] width 5 height 5
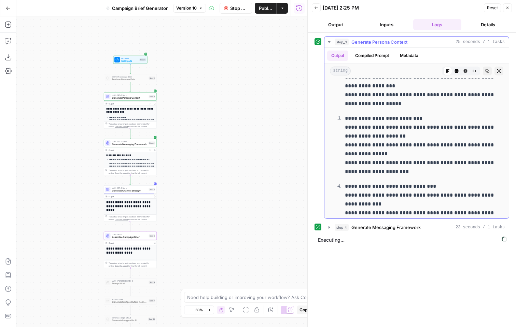
scroll to position [1176, 0]
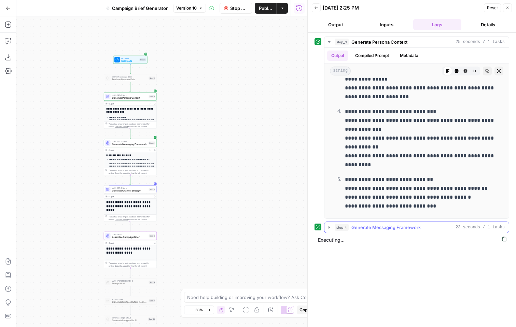
click at [330, 226] on icon "button" at bounding box center [329, 227] width 5 height 5
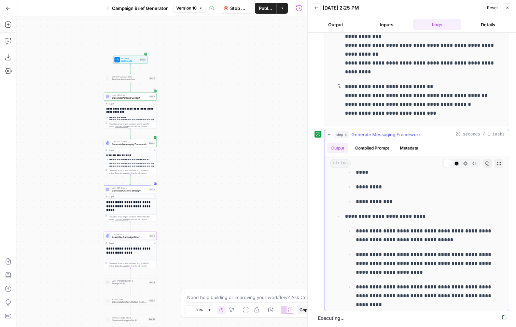
scroll to position [1235, 0]
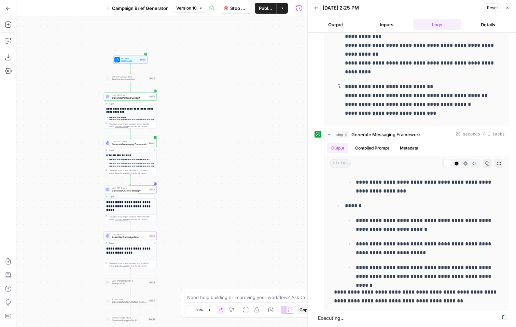
click at [141, 144] on span "Generate Messaging Framework" at bounding box center [130, 144] width 36 height 3
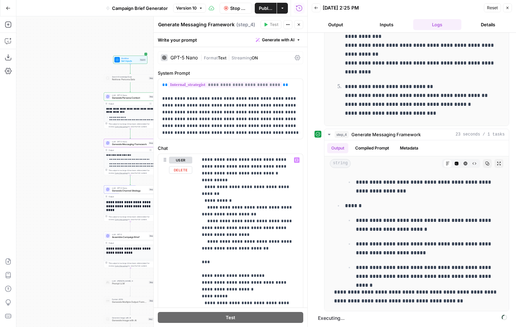
scroll to position [286, 0]
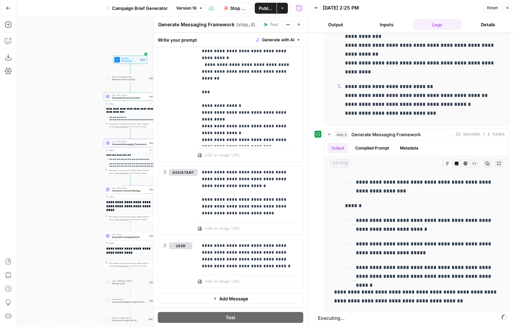
click at [296, 25] on button "Close" at bounding box center [299, 24] width 9 height 9
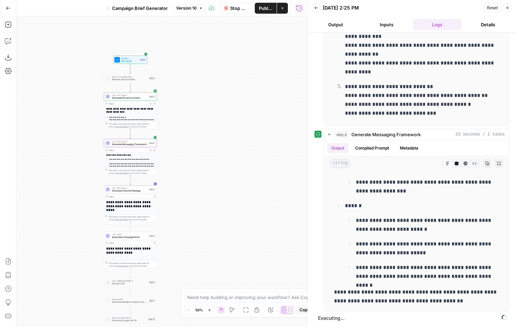
click at [245, 145] on div "**********" at bounding box center [161, 171] width 291 height 311
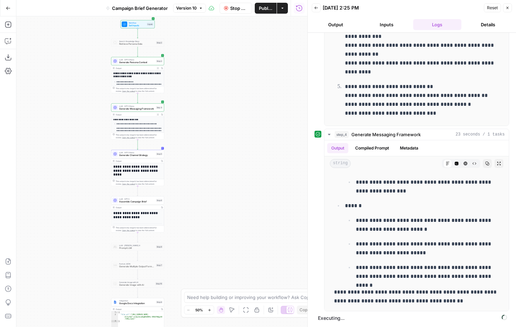
click at [341, 27] on button "Output" at bounding box center [336, 24] width 48 height 11
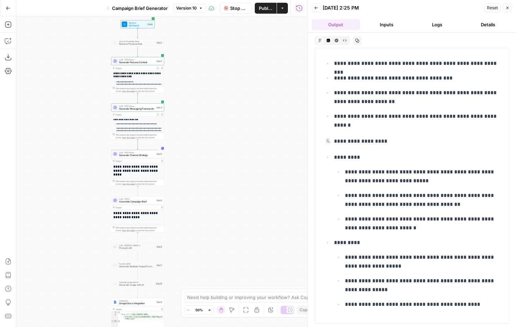
scroll to position [5628, 0]
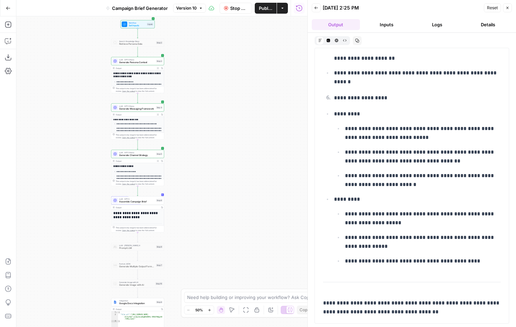
click at [432, 21] on button "Logs" at bounding box center [438, 24] width 48 height 11
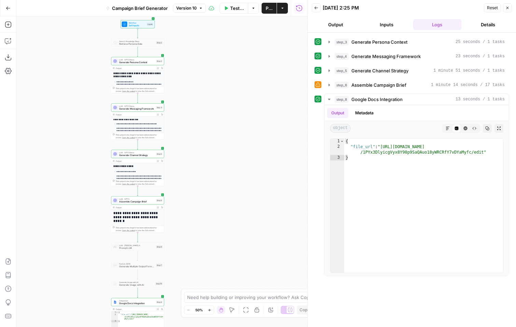
click at [319, 8] on button "Back" at bounding box center [316, 7] width 9 height 9
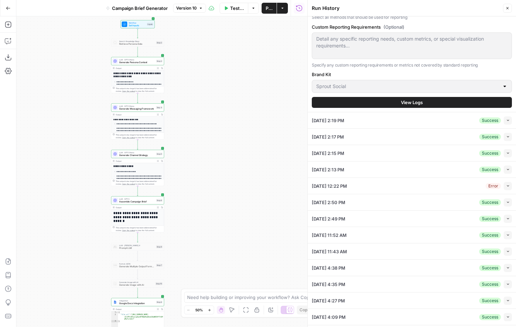
scroll to position [932, 0]
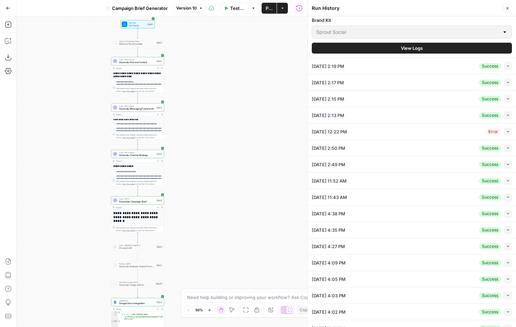
click at [404, 48] on span "View Logs" at bounding box center [412, 48] width 22 height 7
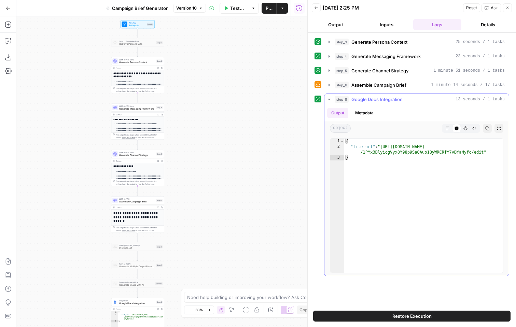
type textarea "**********"
drag, startPoint x: 382, startPoint y: 146, endPoint x: 484, endPoint y: 155, distance: 102.2
click at [484, 155] on div "{ "file_url" : "[URL][DOMAIN_NAME] /1PYx3DlyicgVyx8Y98p9SaQAuo18yWRCRfY7vDYaMyf…" at bounding box center [424, 211] width 159 height 145
